Goal: Information Seeking & Learning: Learn about a topic

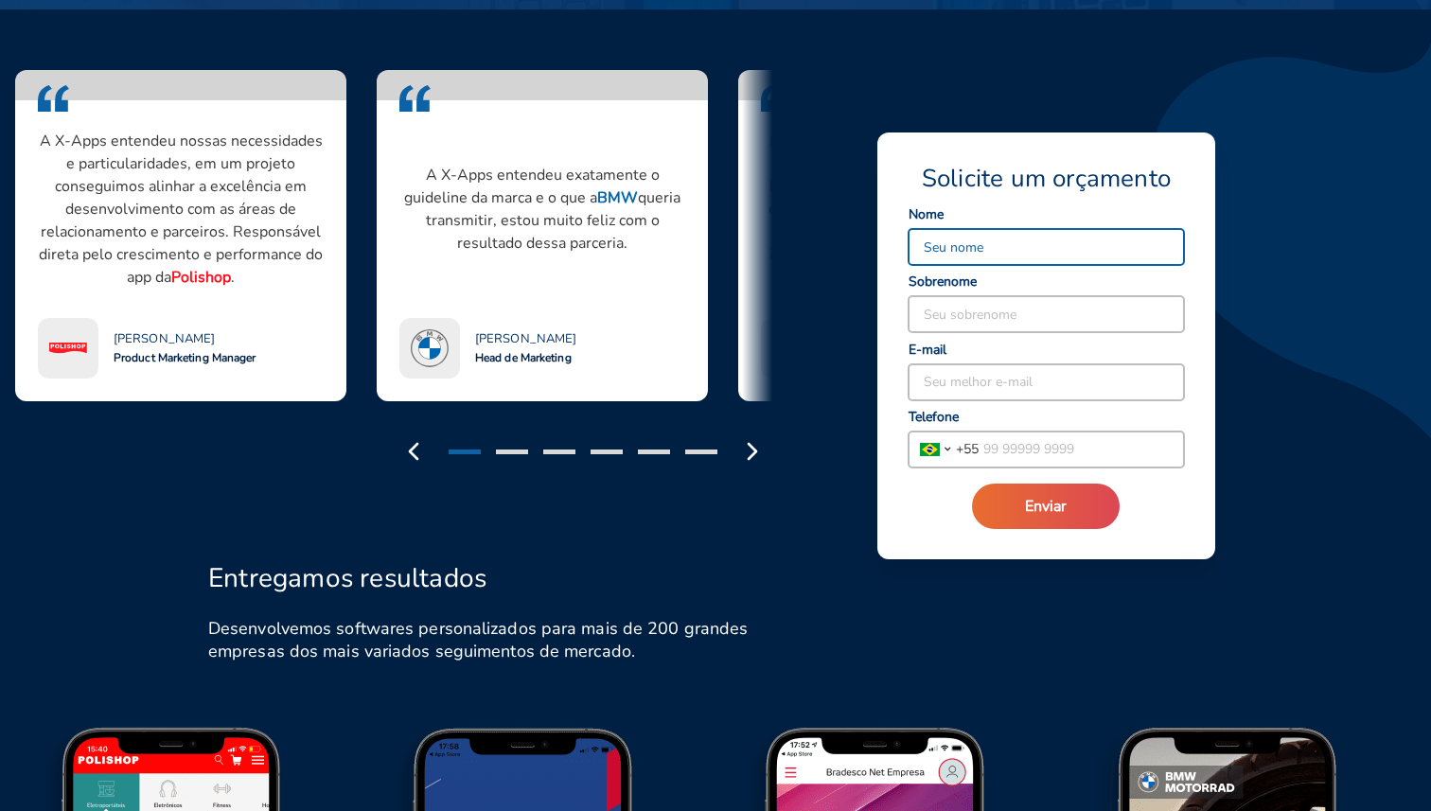
scroll to position [1659, 0]
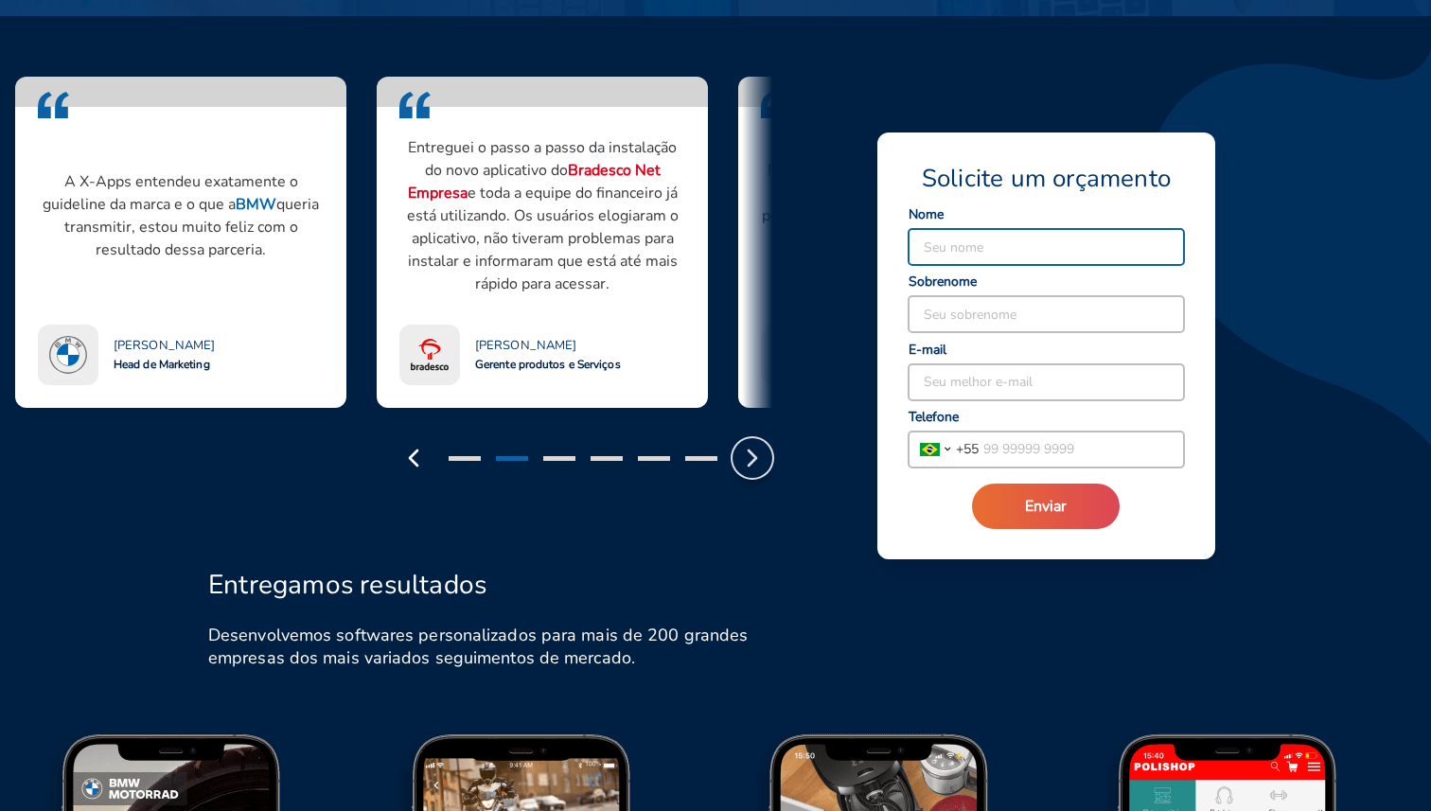
click at [746, 448] on icon "button" at bounding box center [752, 458] width 30 height 30
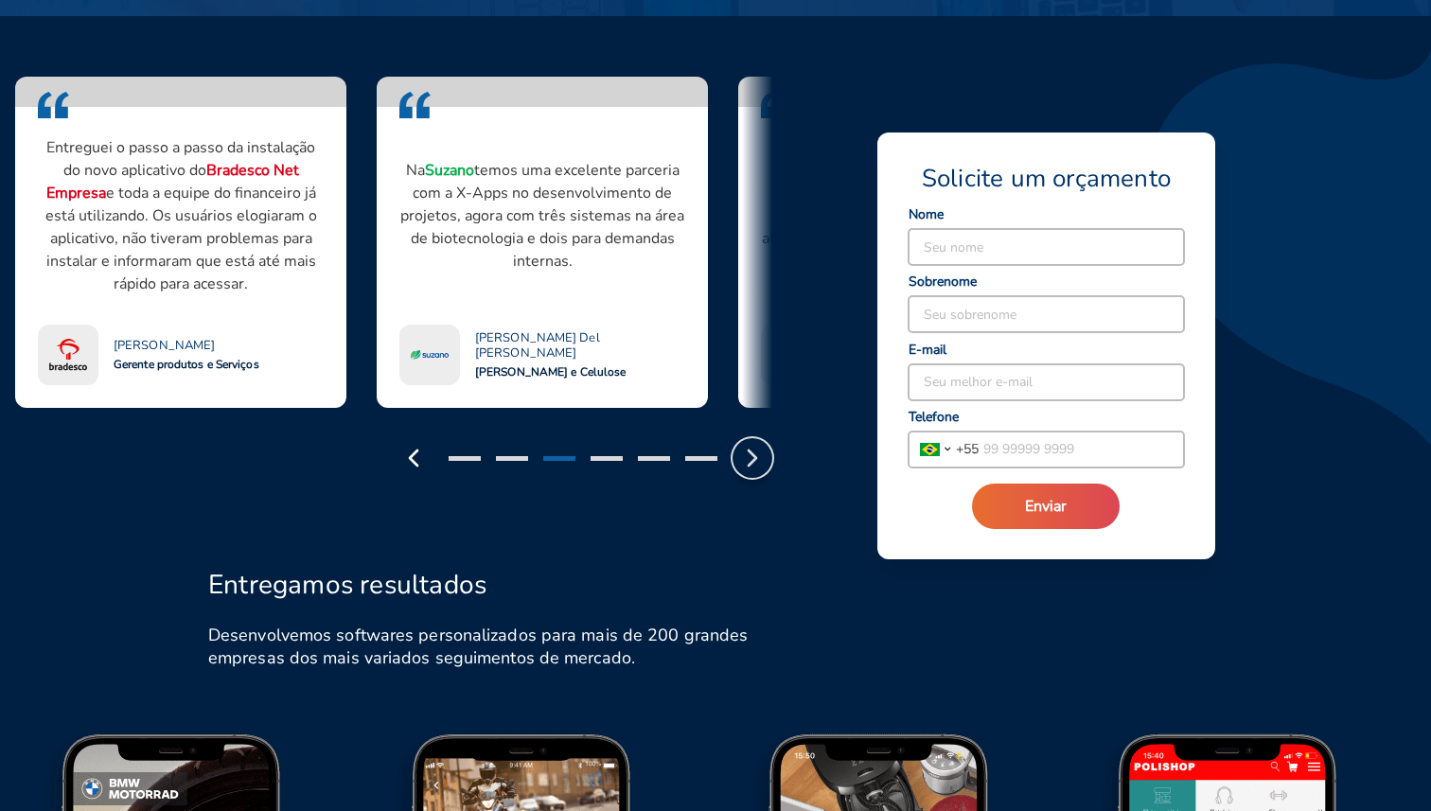
click at [746, 447] on icon "button" at bounding box center [752, 458] width 30 height 30
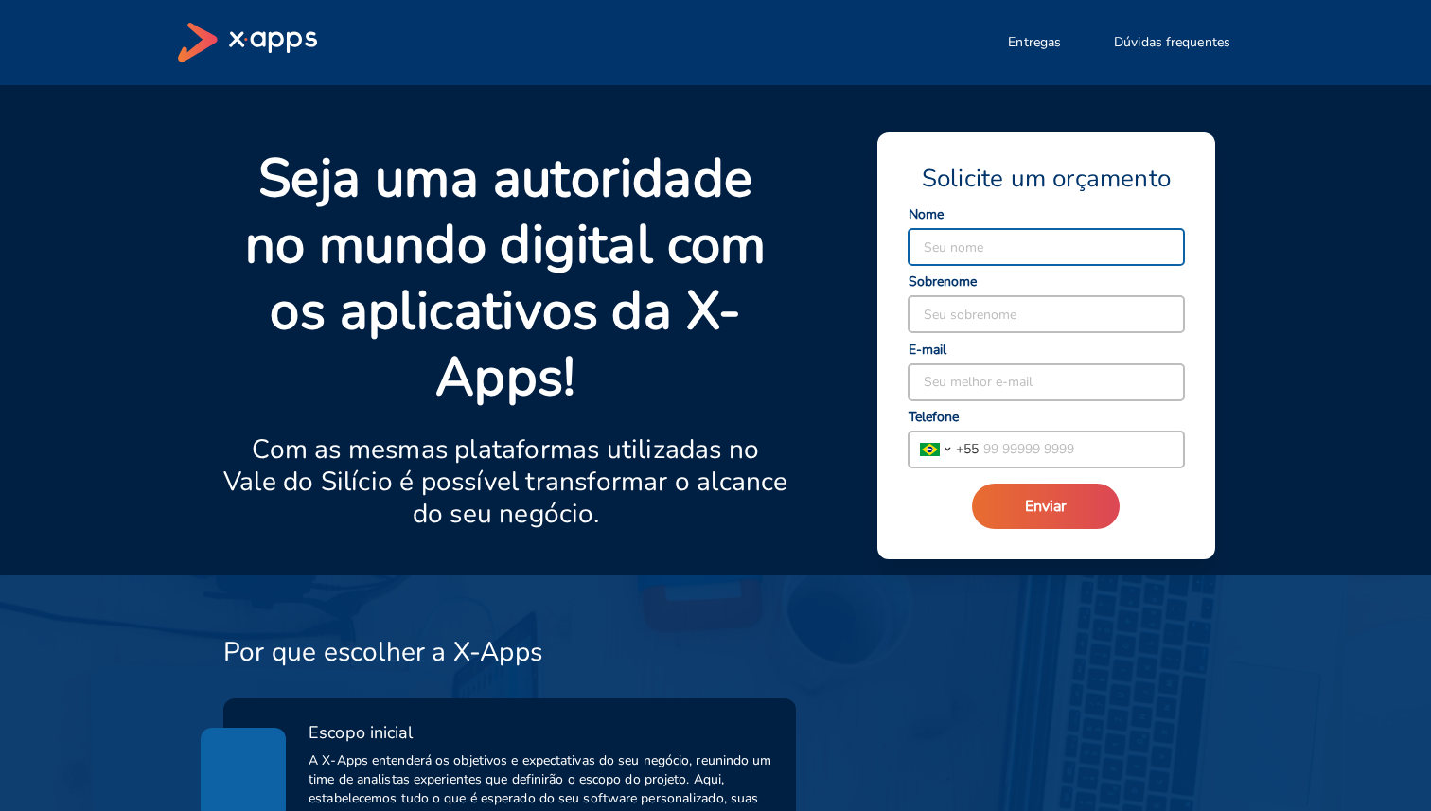
click at [812, 311] on div "Solicite um orçamento Seu nome Seu sobrenome Seu melhor e-mail Ilha de Ascensão…" at bounding box center [997, 349] width 419 height 452
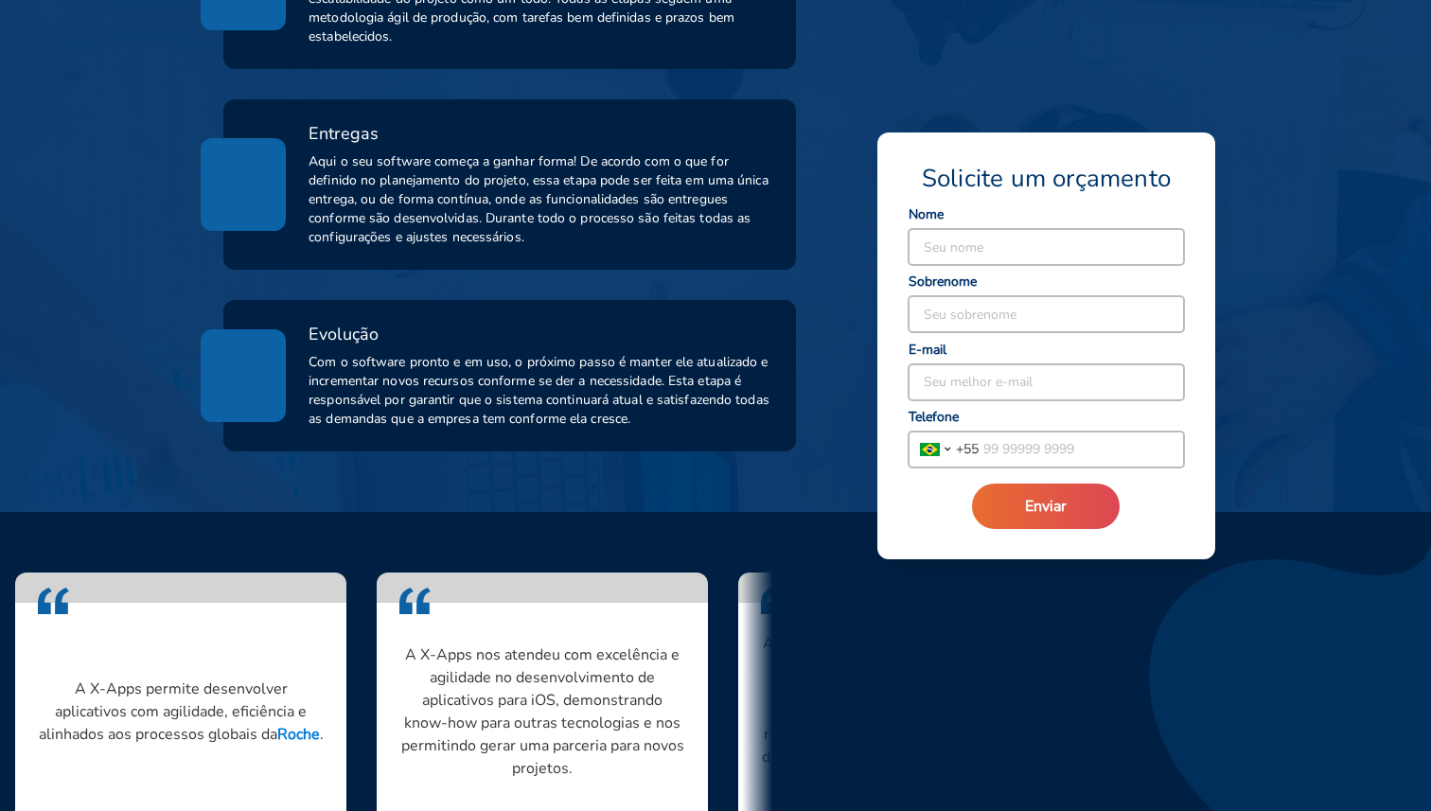
scroll to position [1274, 0]
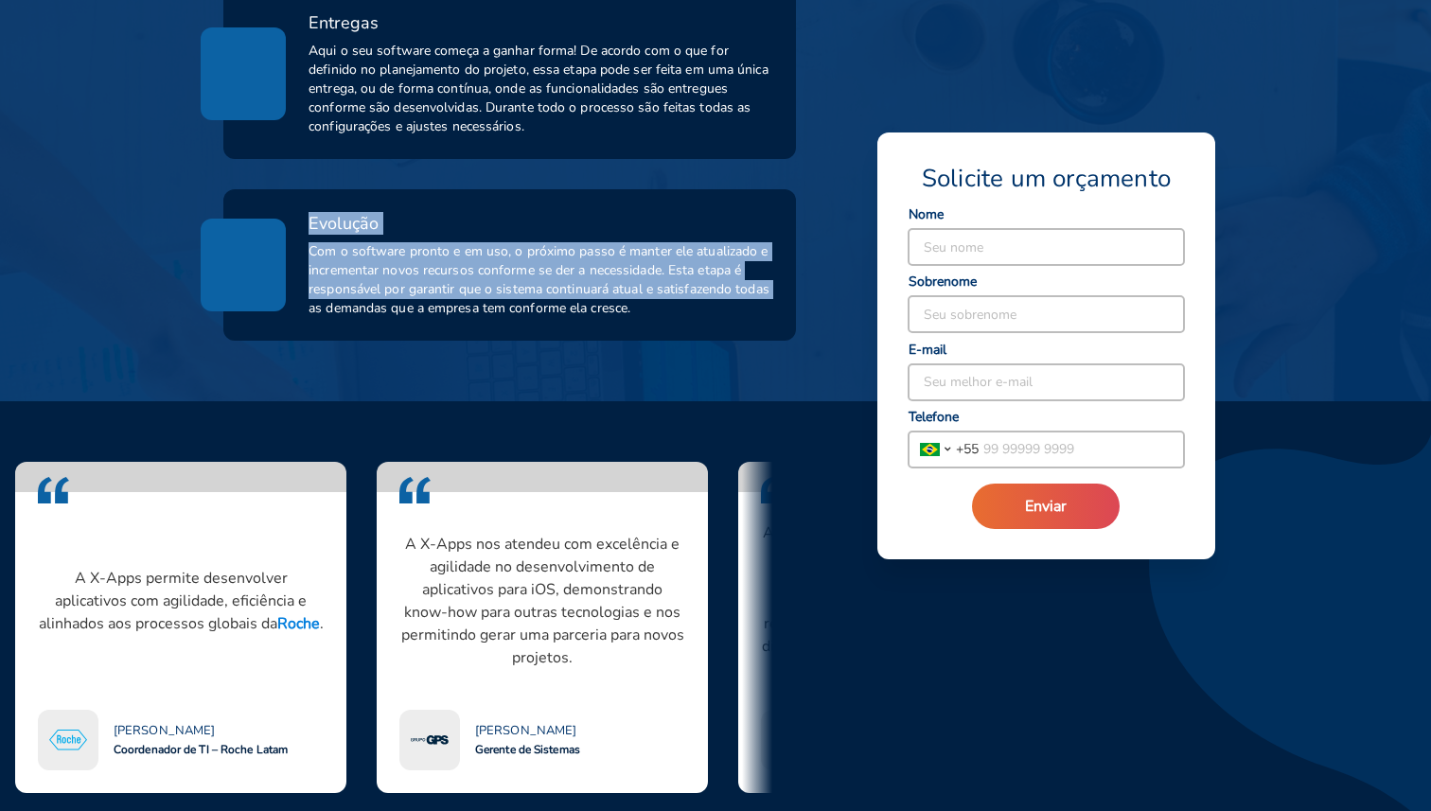
drag, startPoint x: 222, startPoint y: 226, endPoint x: 305, endPoint y: 308, distance: 116.4
click at [305, 308] on div "Evolução Com o software pronto e em uso, o próximo passo é manter ele atualizad…" at bounding box center [509, 265] width 527 height 106
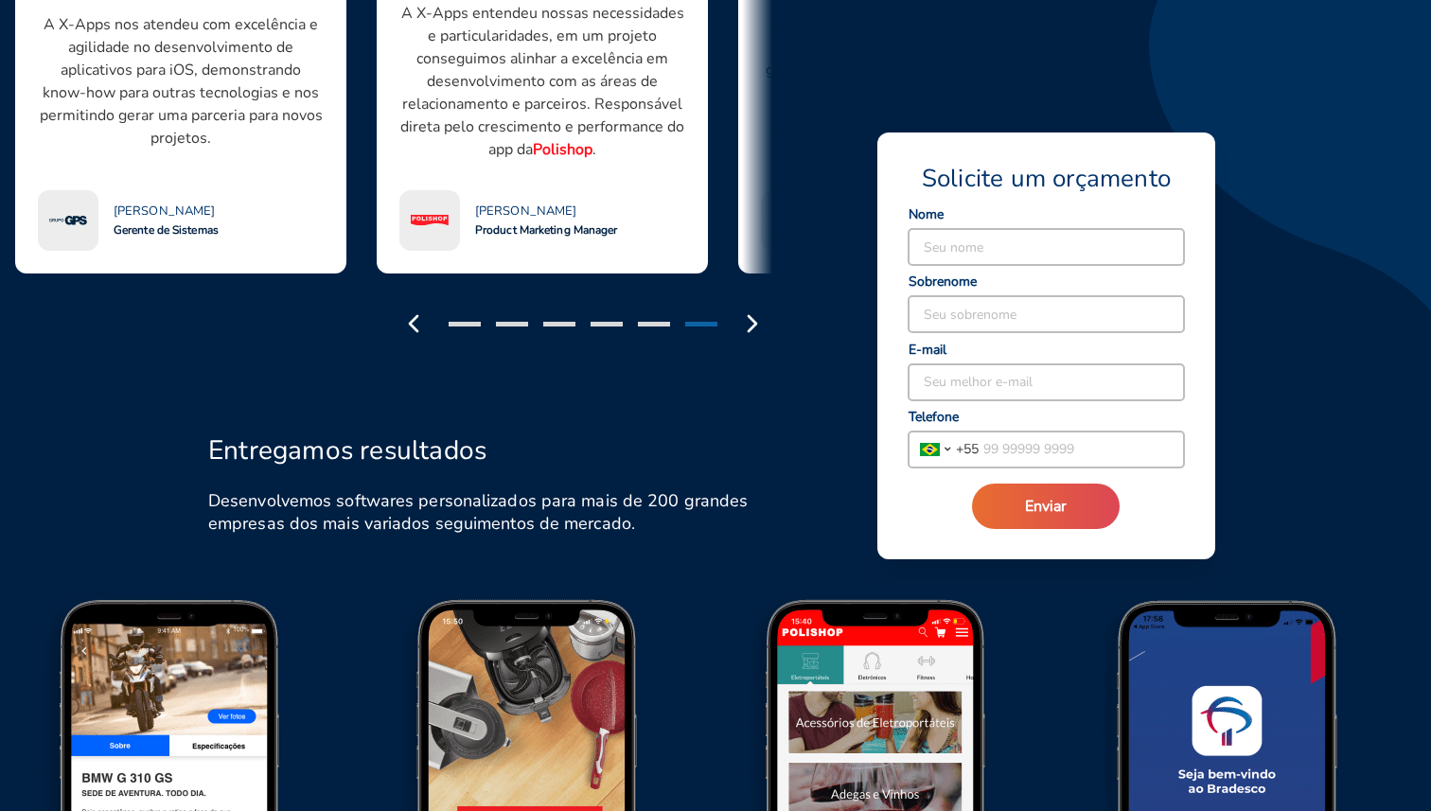
scroll to position [1911, 0]
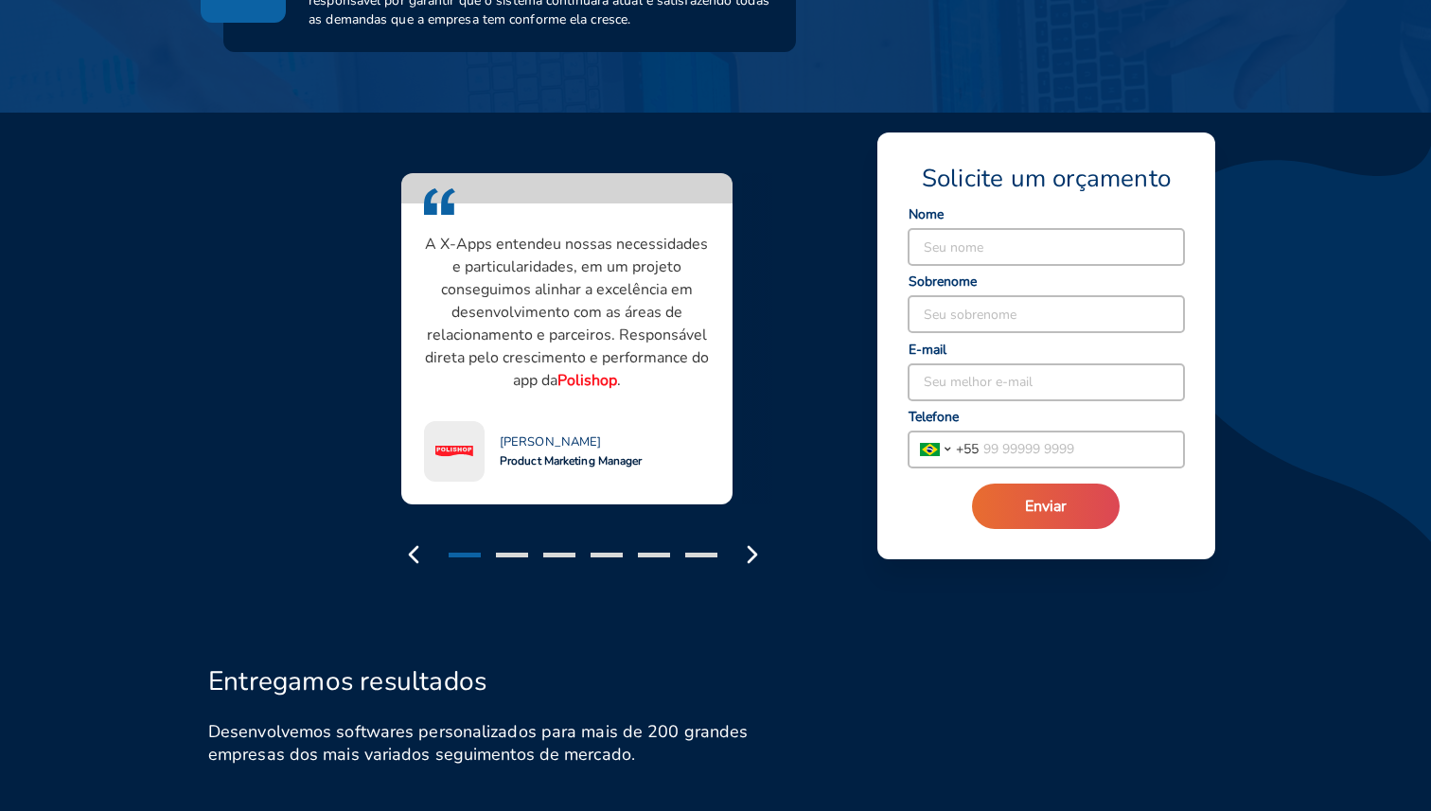
scroll to position [1573, 0]
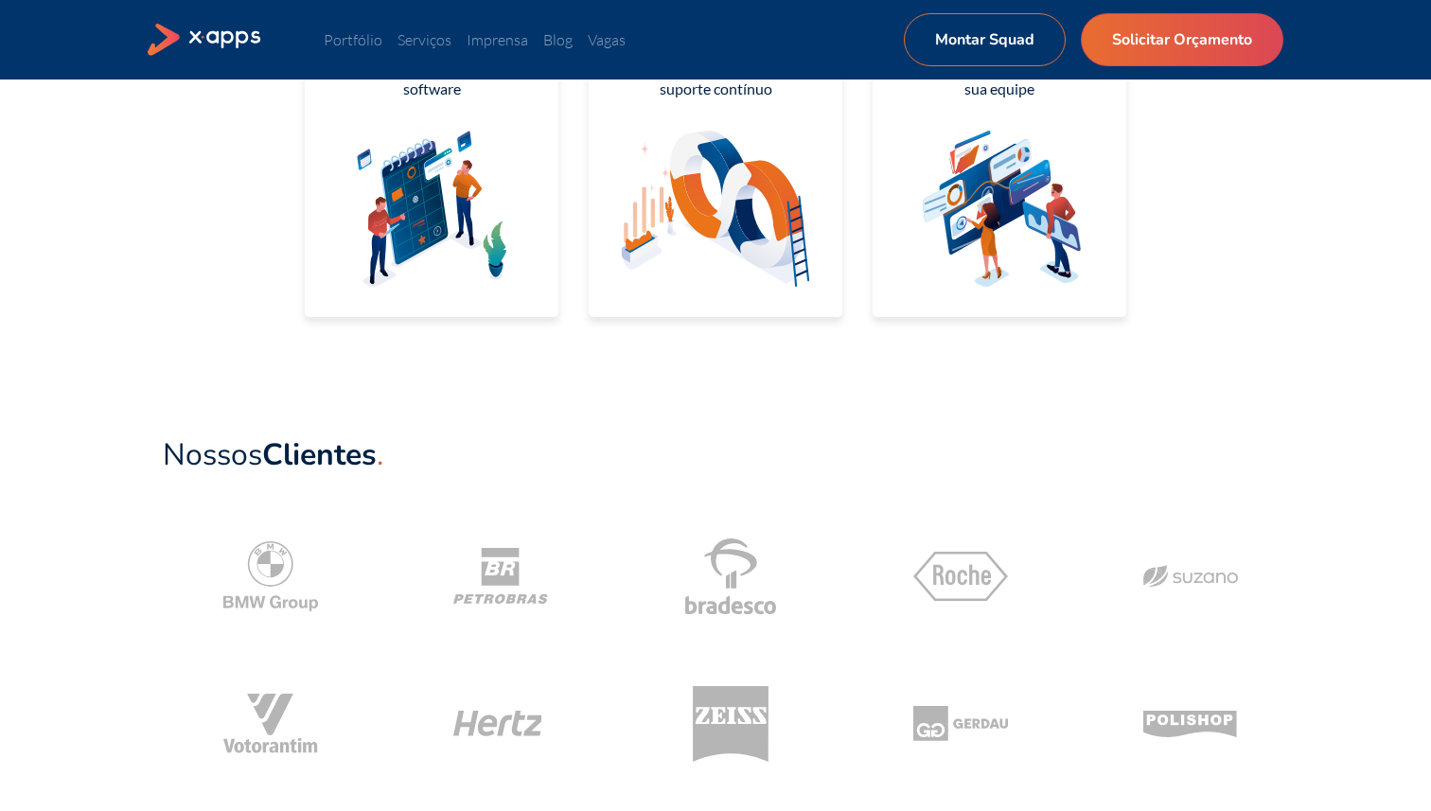
scroll to position [492, 0]
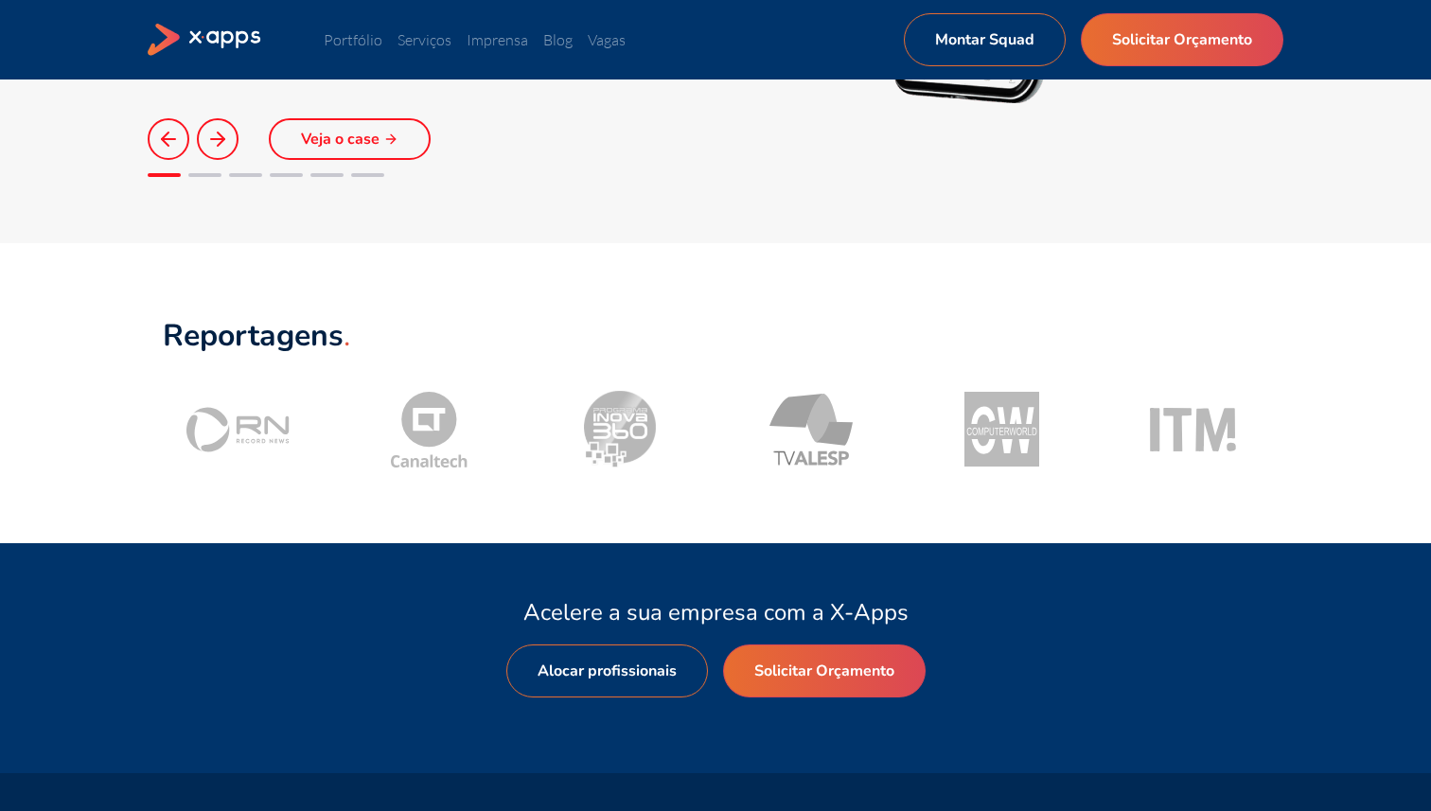
scroll to position [1860, 0]
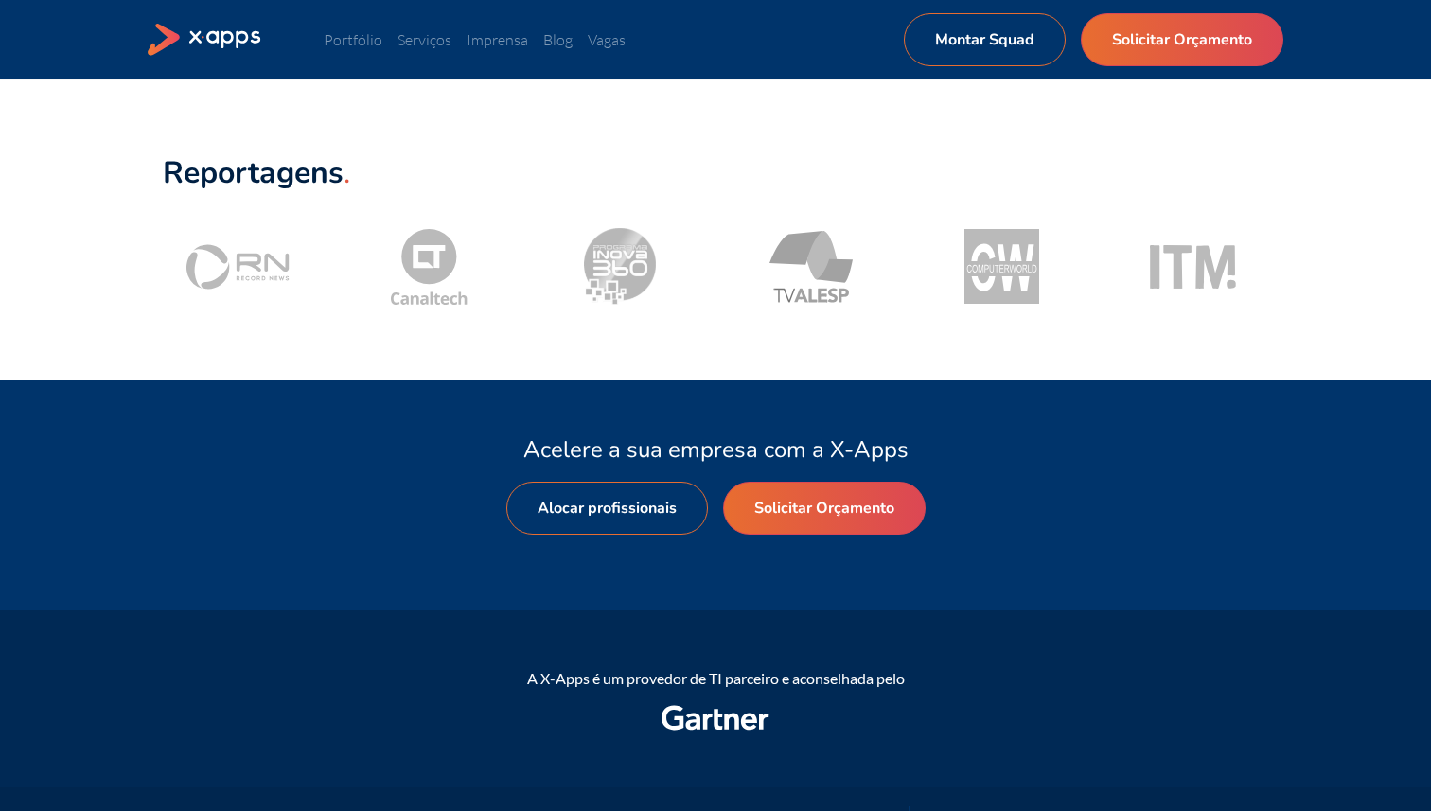
click at [352, 51] on div "Portfólio Serviços Imprensa Blog Vagas Montar Squad Solicitar Orçamento Montar …" at bounding box center [715, 39] width 1135 height 53
click at [347, 44] on link "Portfólio" at bounding box center [353, 39] width 59 height 19
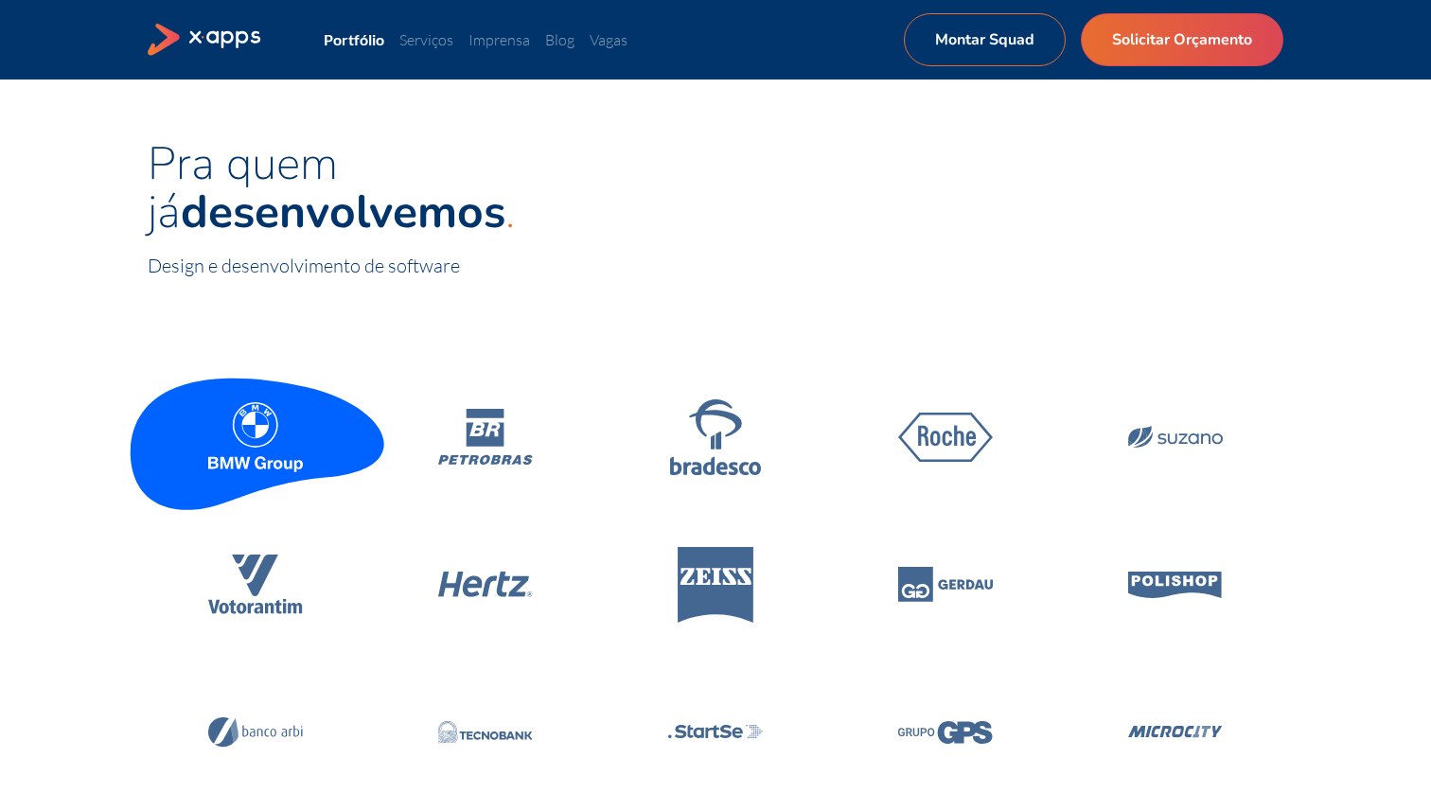
click at [260, 422] on icon at bounding box center [255, 437] width 95 height 70
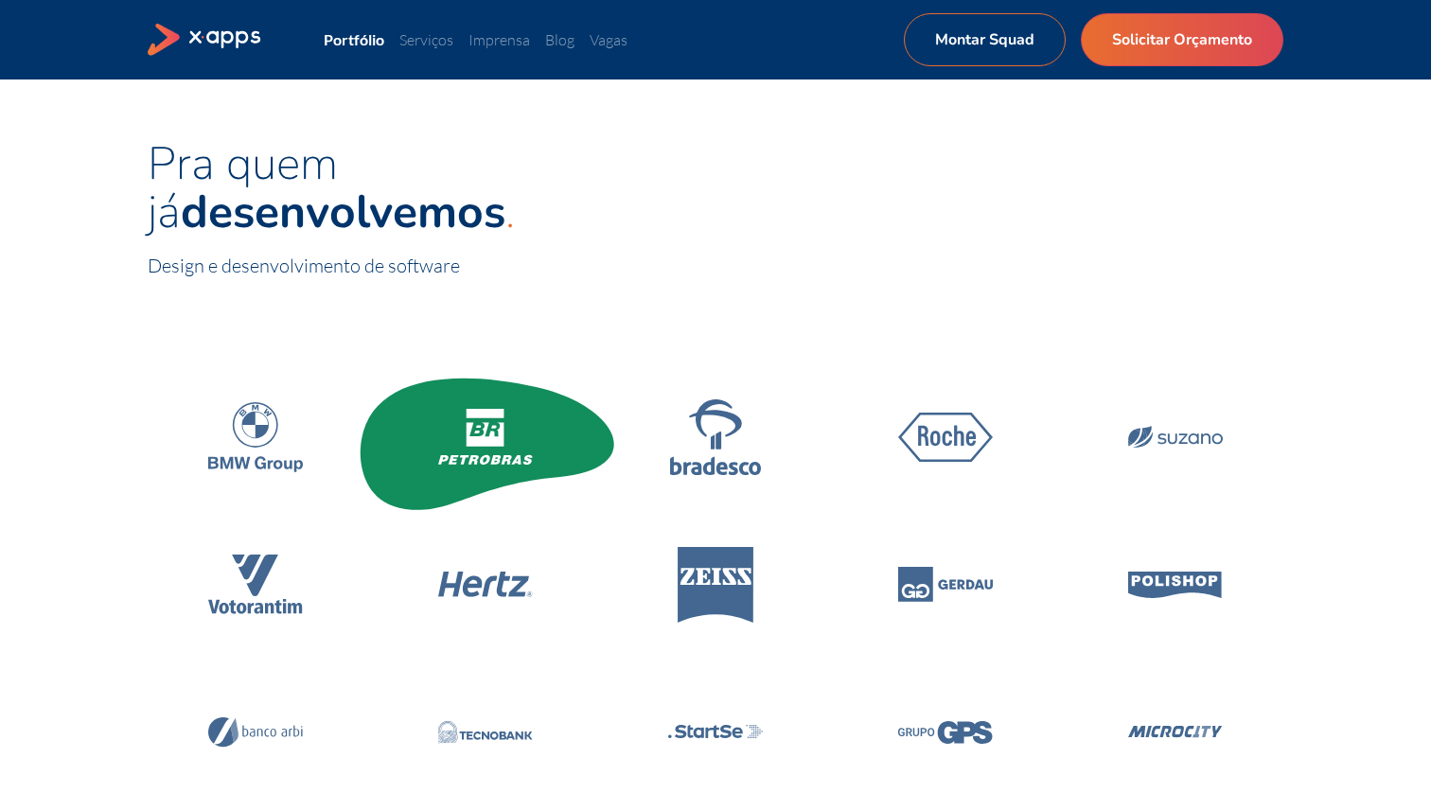
click at [486, 448] on icon at bounding box center [485, 437] width 95 height 56
click at [531, 456] on icon at bounding box center [485, 459] width 95 height 9
click at [531, 457] on icon at bounding box center [485, 459] width 95 height 9
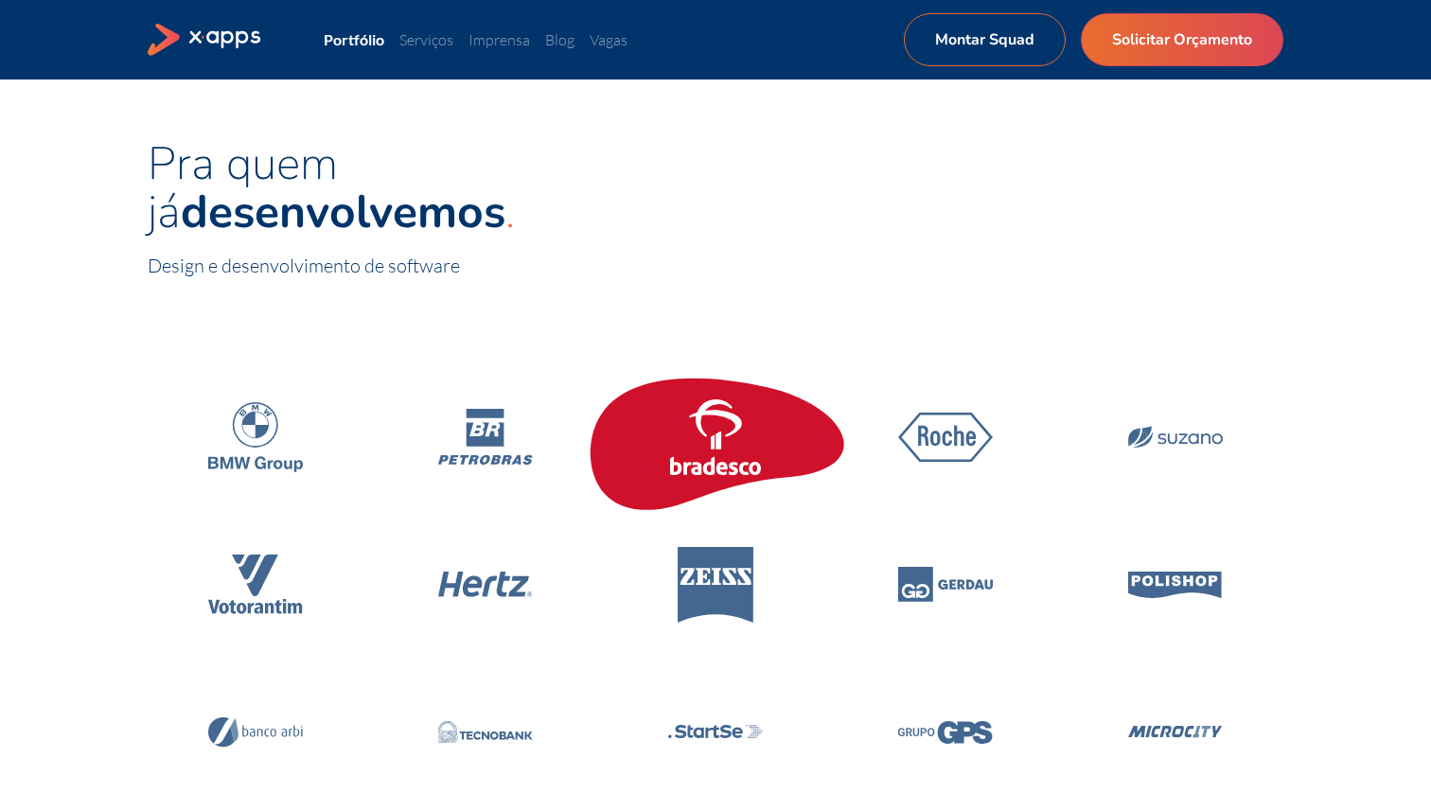
click at [730, 461] on icon at bounding box center [715, 437] width 95 height 76
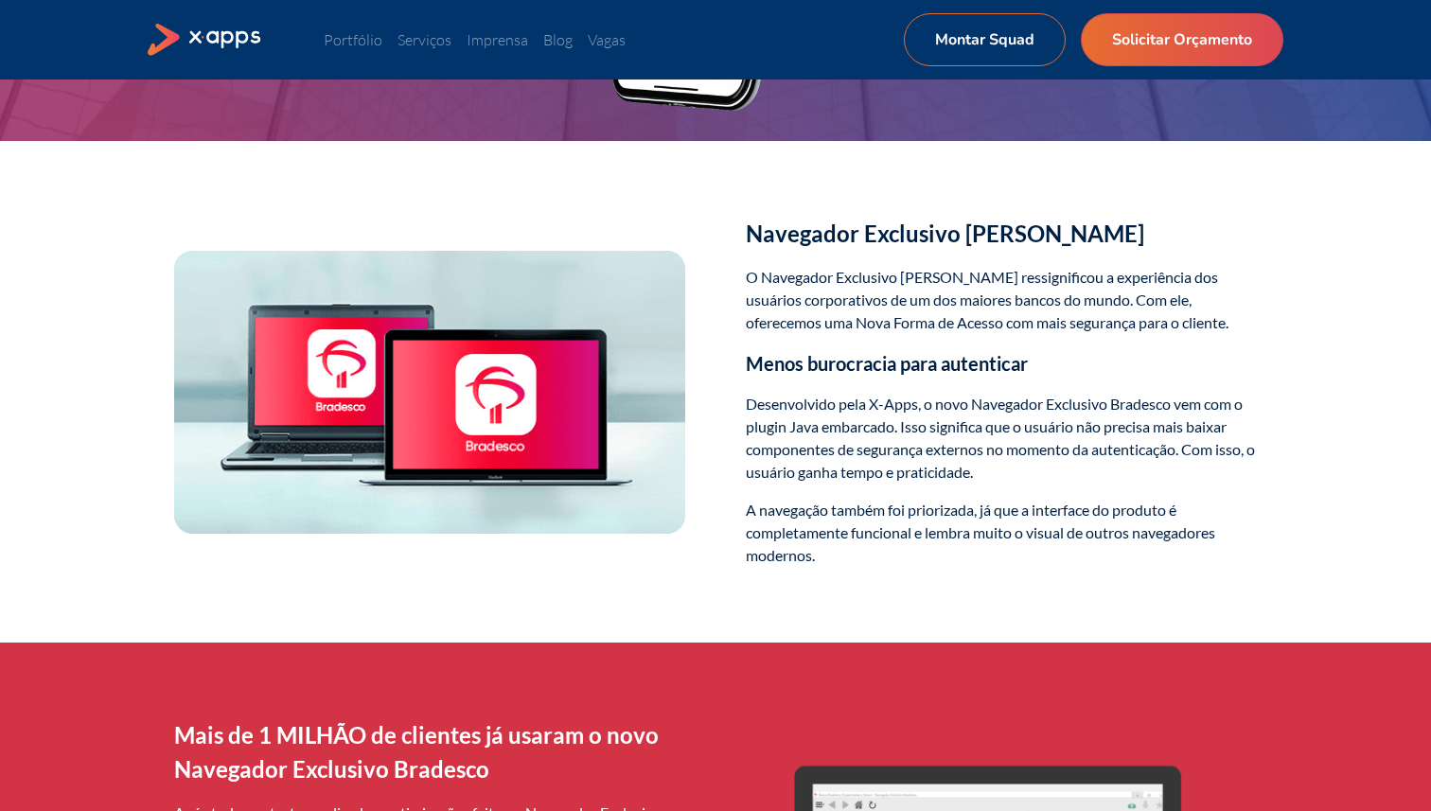
scroll to position [457, 0]
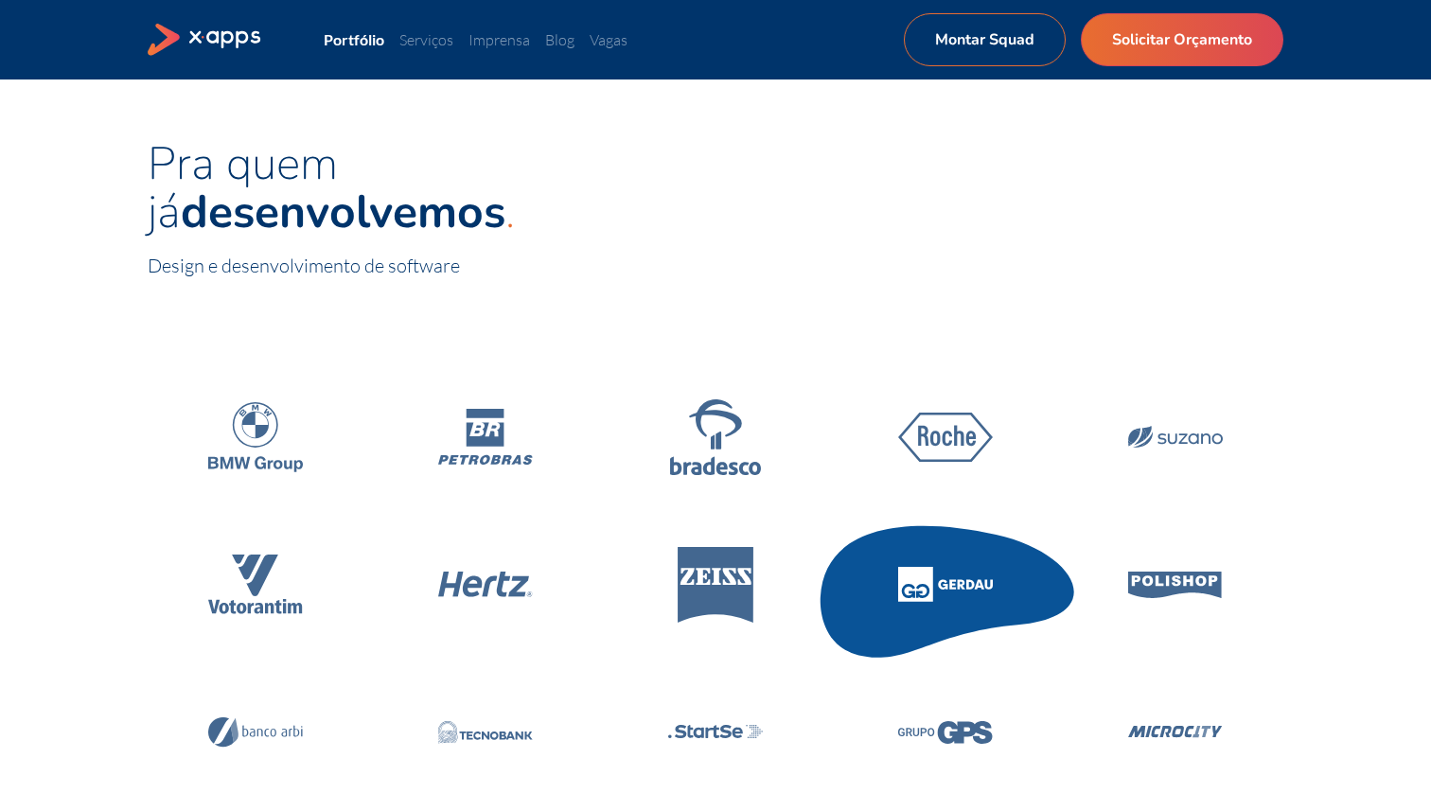
click at [998, 565] on icon at bounding box center [945, 584] width 269 height 161
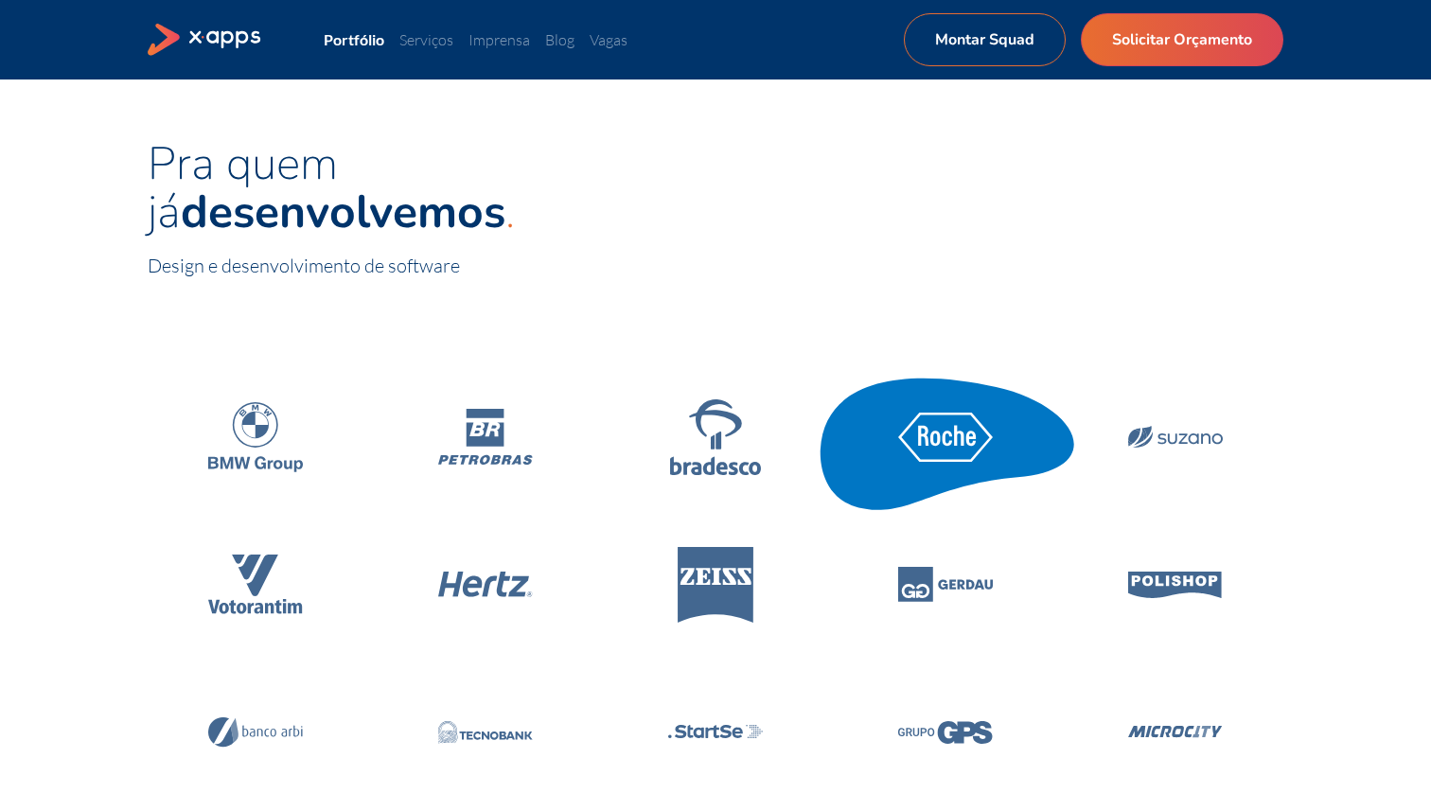
click at [960, 461] on icon at bounding box center [945, 437] width 269 height 161
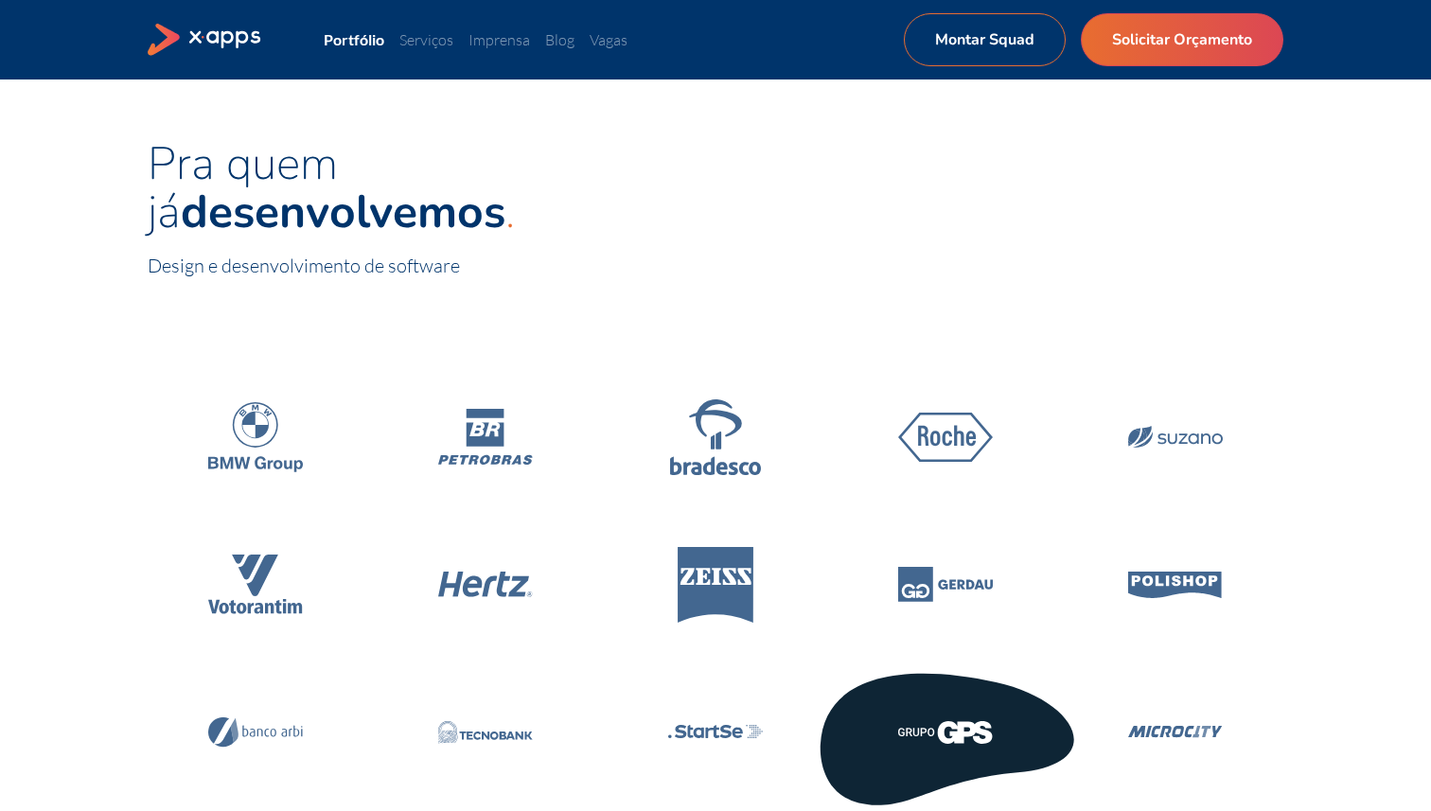
click at [1000, 695] on icon at bounding box center [945, 732] width 269 height 161
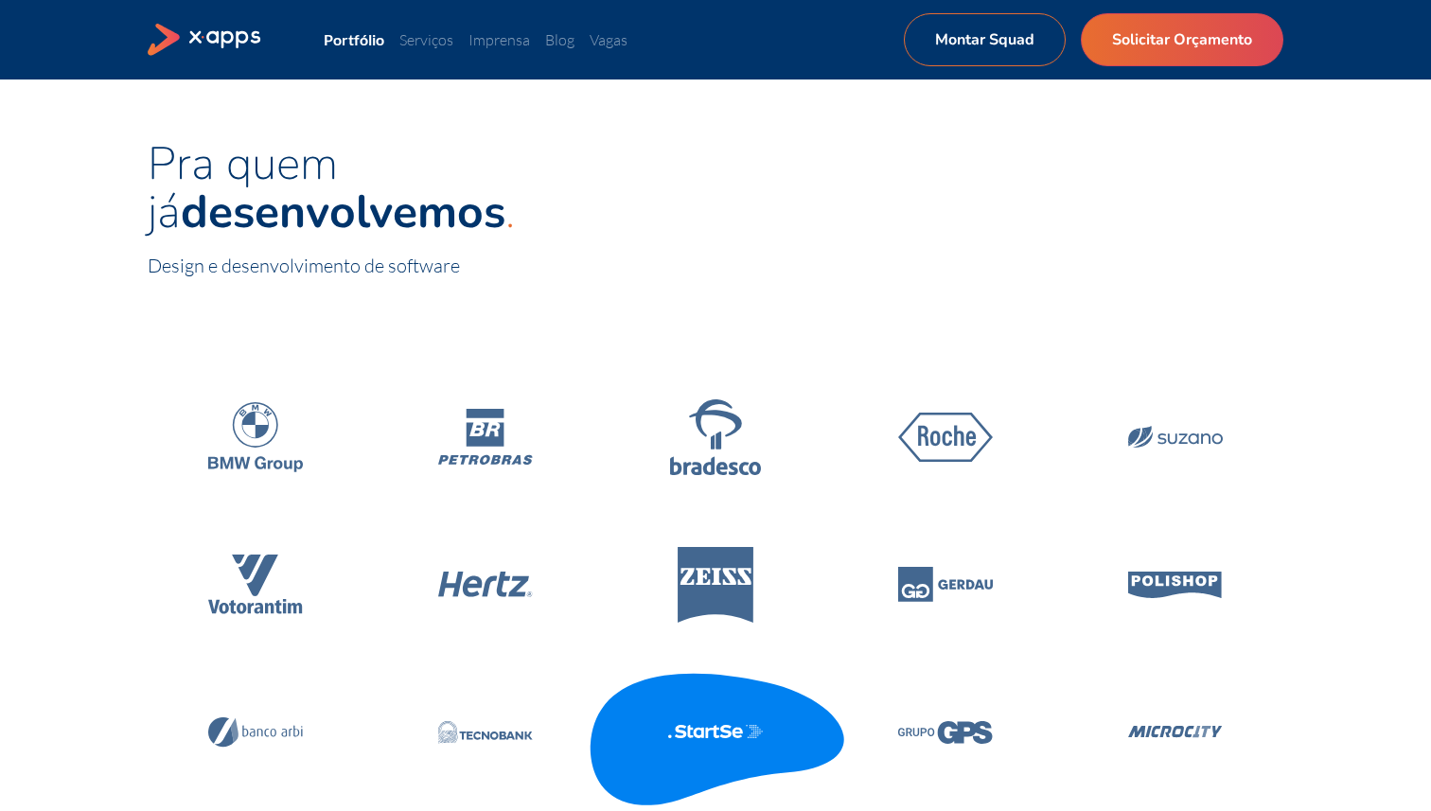
click at [700, 709] on icon at bounding box center [715, 732] width 269 height 161
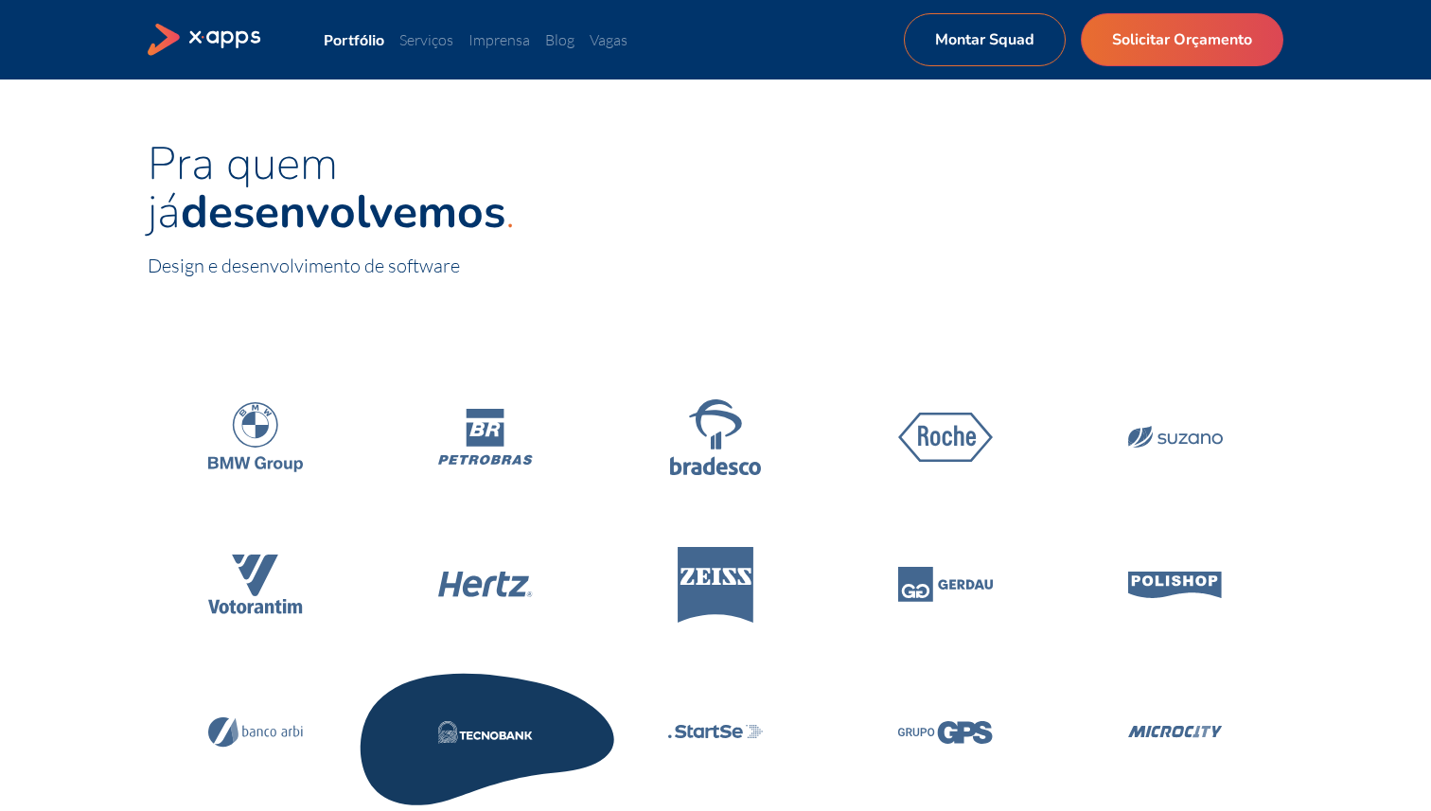
click at [507, 729] on icon at bounding box center [485, 732] width 95 height 23
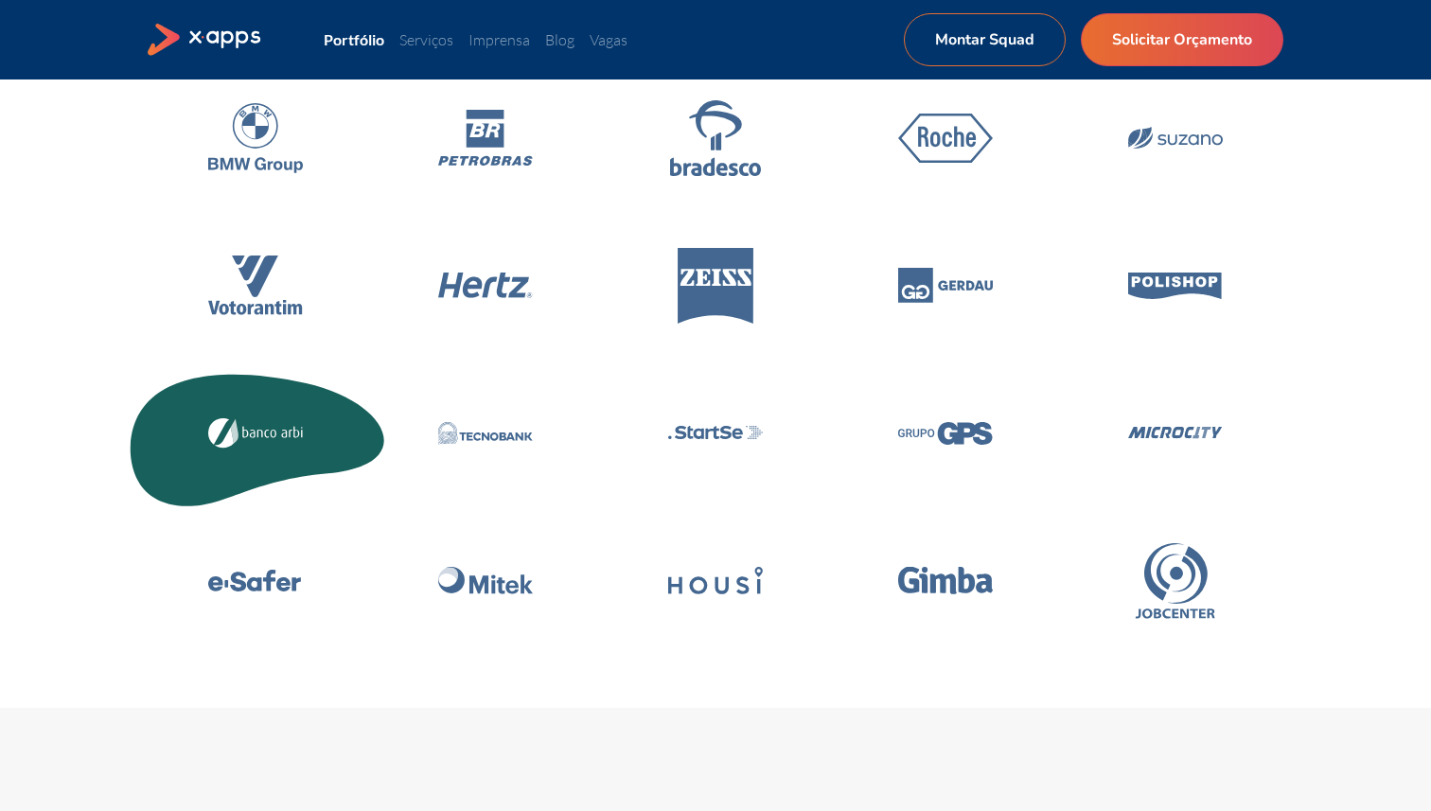
click at [202, 436] on icon at bounding box center [255, 433] width 269 height 161
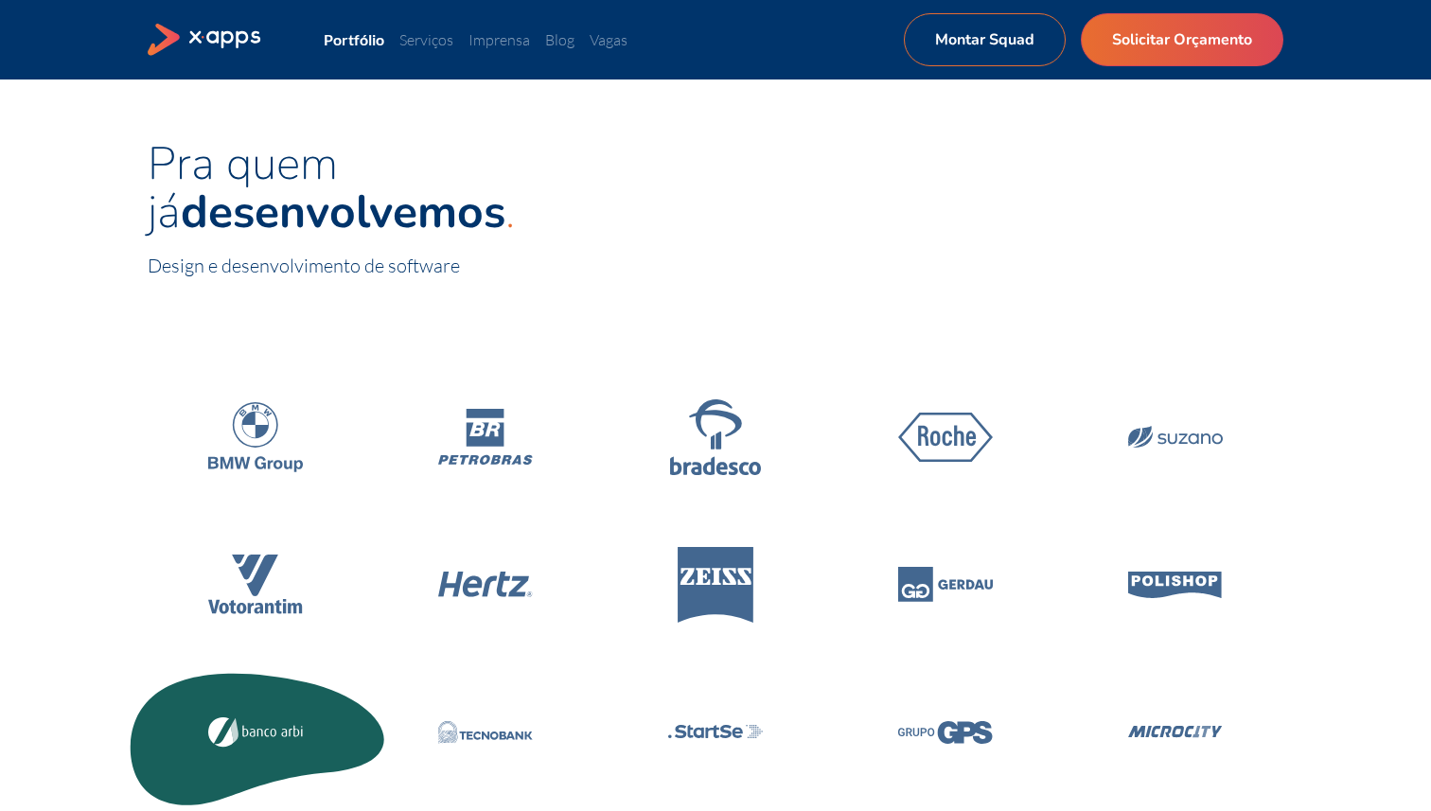
click at [202, 673] on icon at bounding box center [255, 732] width 269 height 161
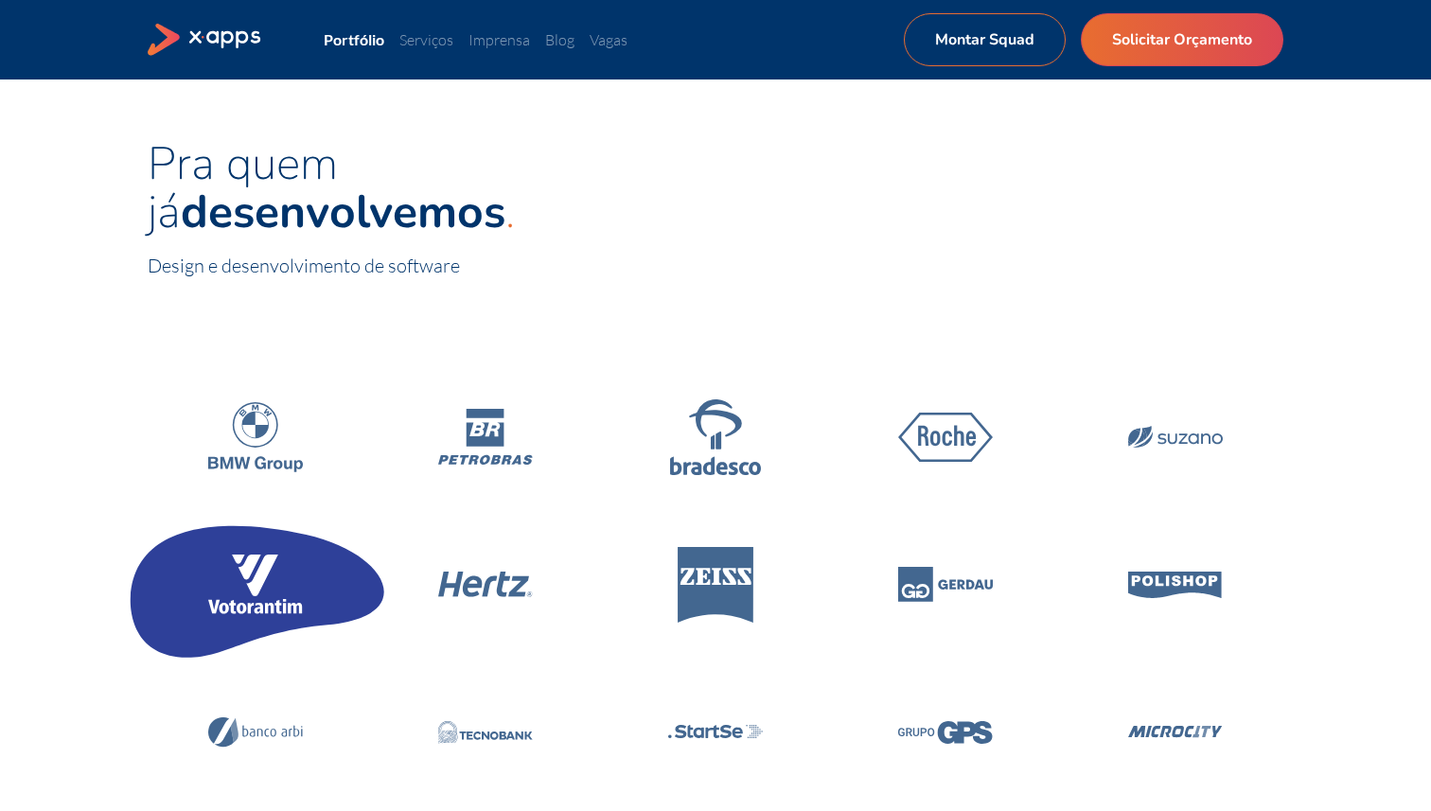
click at [293, 578] on icon at bounding box center [255, 584] width 95 height 60
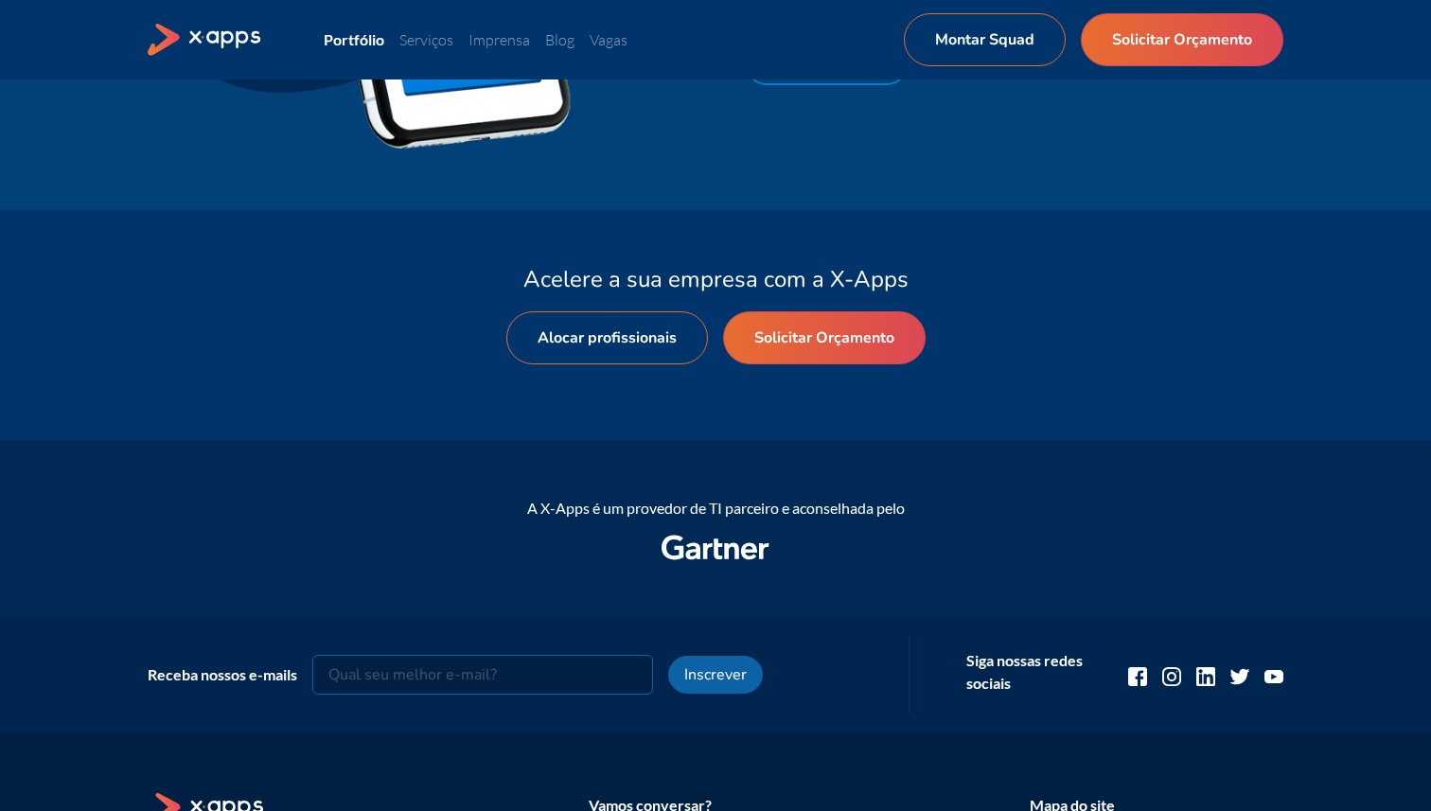
scroll to position [4526, 0]
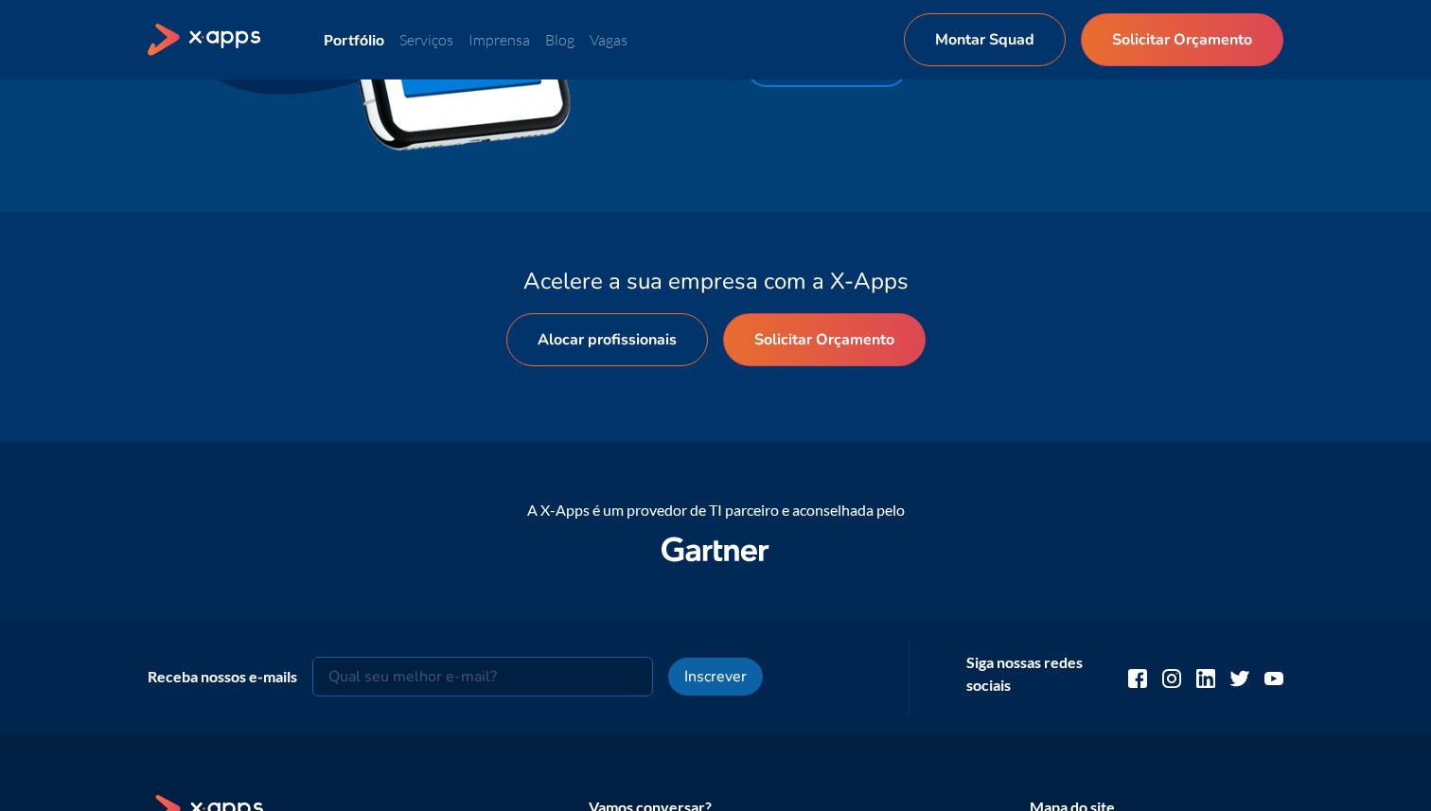
drag, startPoint x: 805, startPoint y: 543, endPoint x: 672, endPoint y: 544, distance: 133.4
click at [672, 544] on div at bounding box center [715, 549] width 1135 height 26
drag, startPoint x: 672, startPoint y: 544, endPoint x: 858, endPoint y: 563, distance: 187.4
click at [858, 563] on div "A X-Apps é um provedor de TI parceiro e aconselhada pelo" at bounding box center [715, 530] width 1135 height 158
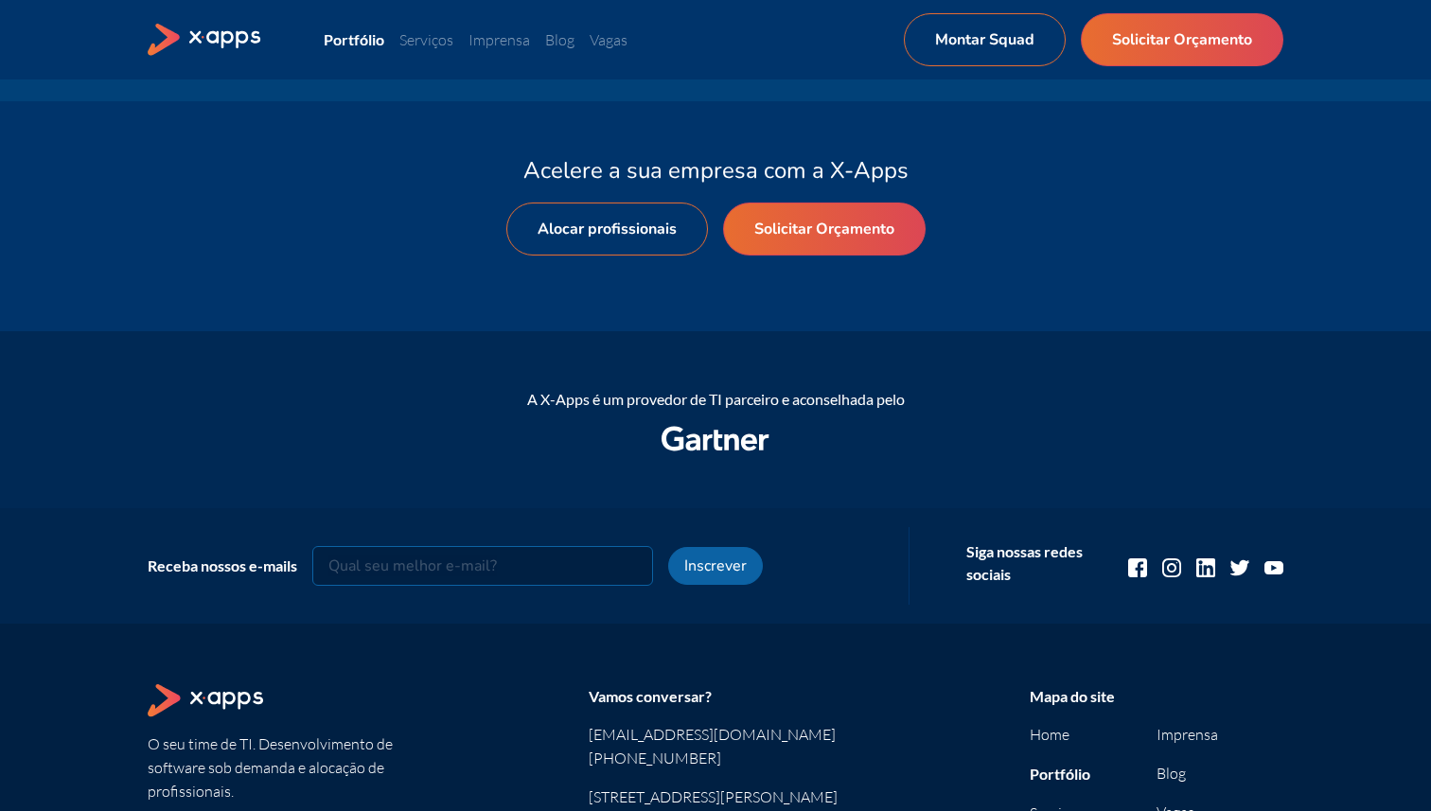
scroll to position [4888, 0]
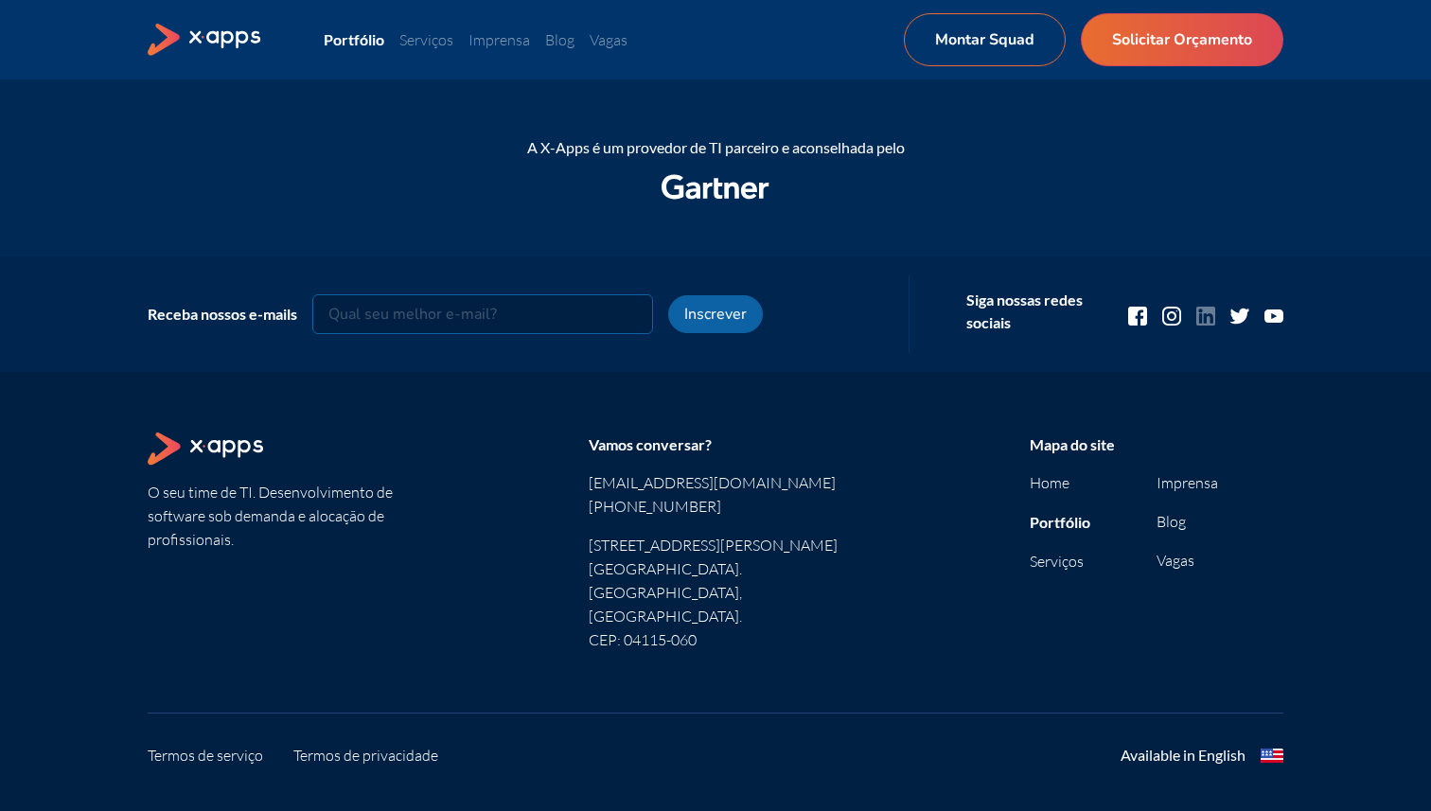
click at [1202, 308] on icon at bounding box center [1205, 316] width 19 height 19
